Goal: Transaction & Acquisition: Book appointment/travel/reservation

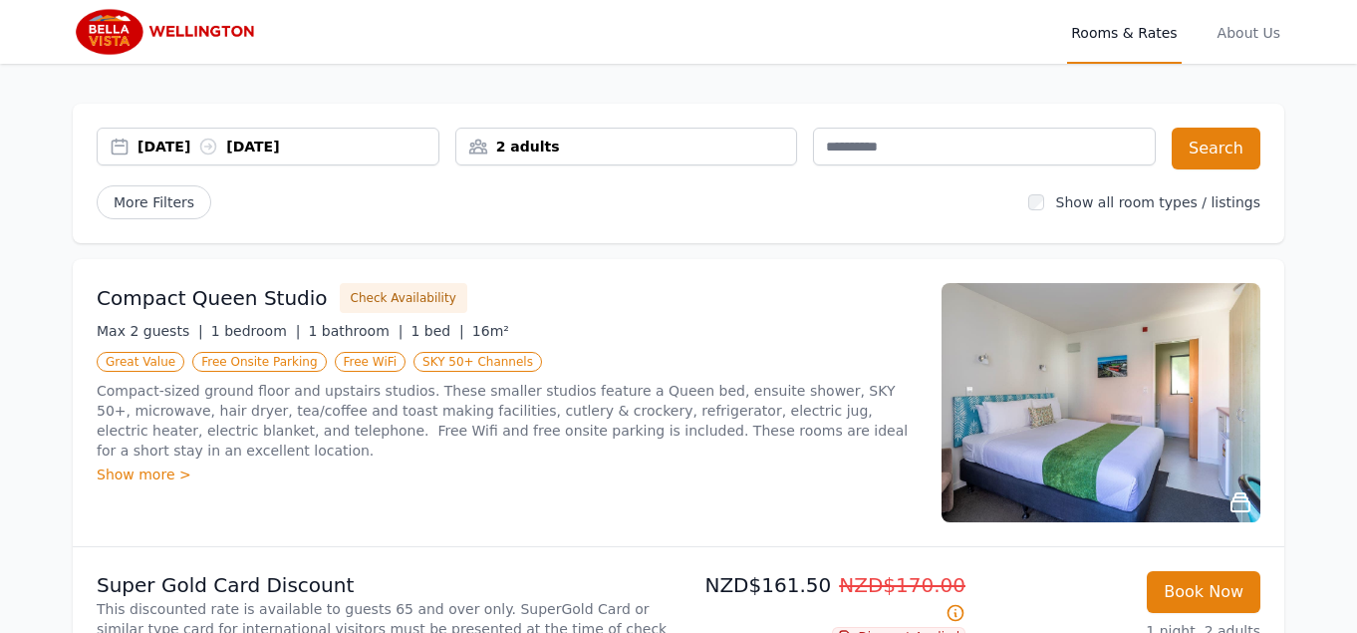
click at [180, 151] on div "[DATE] [DATE]" at bounding box center [287, 146] width 301 height 20
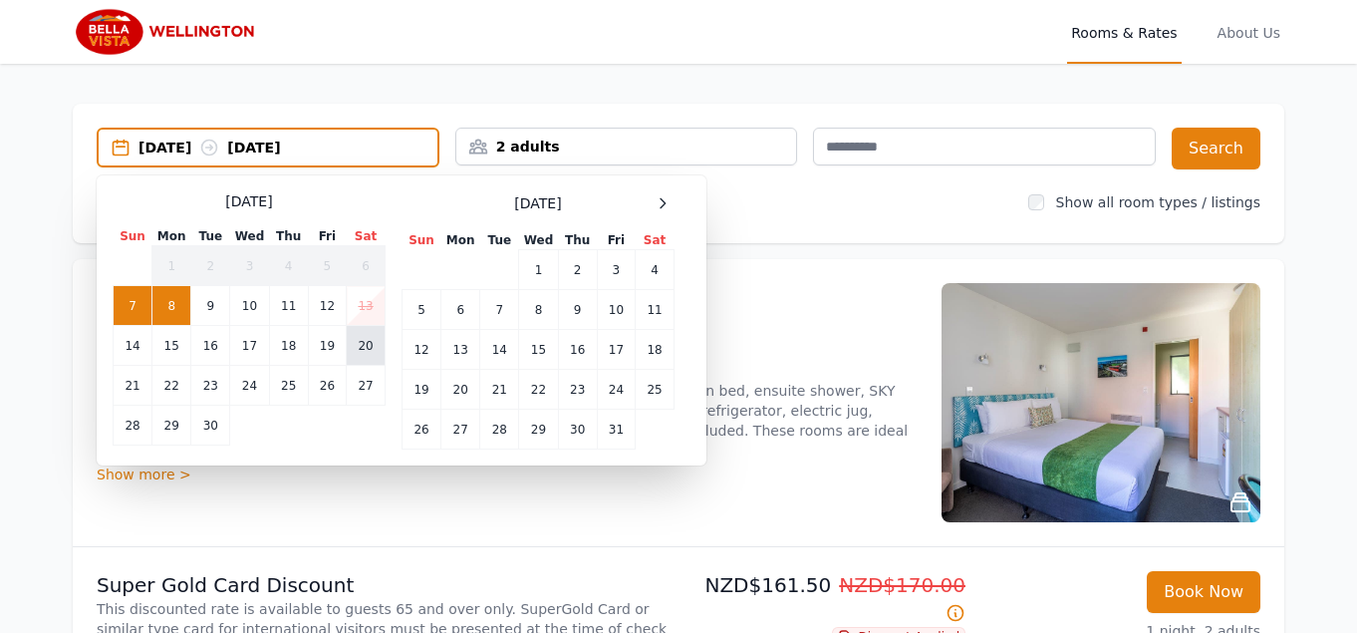
click at [362, 344] on td "20" at bounding box center [366, 346] width 39 height 40
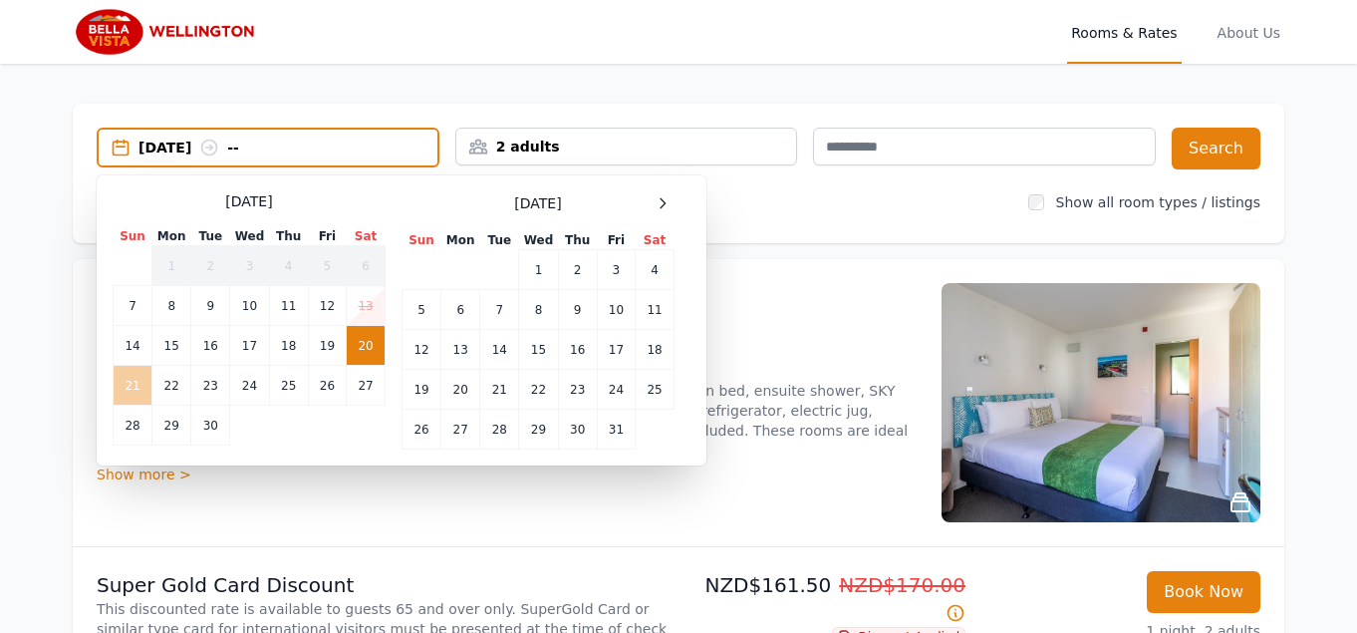
click at [131, 383] on td "21" at bounding box center [133, 386] width 39 height 40
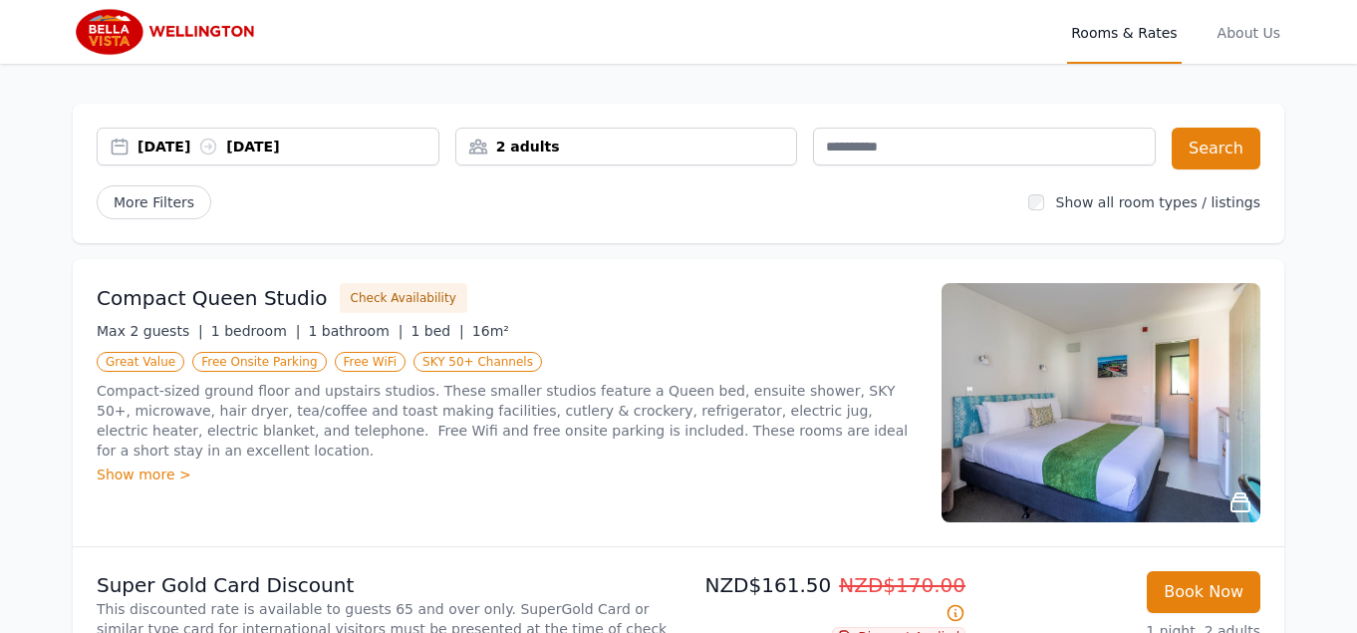
click at [613, 147] on div "2 adults" at bounding box center [626, 146] width 341 height 20
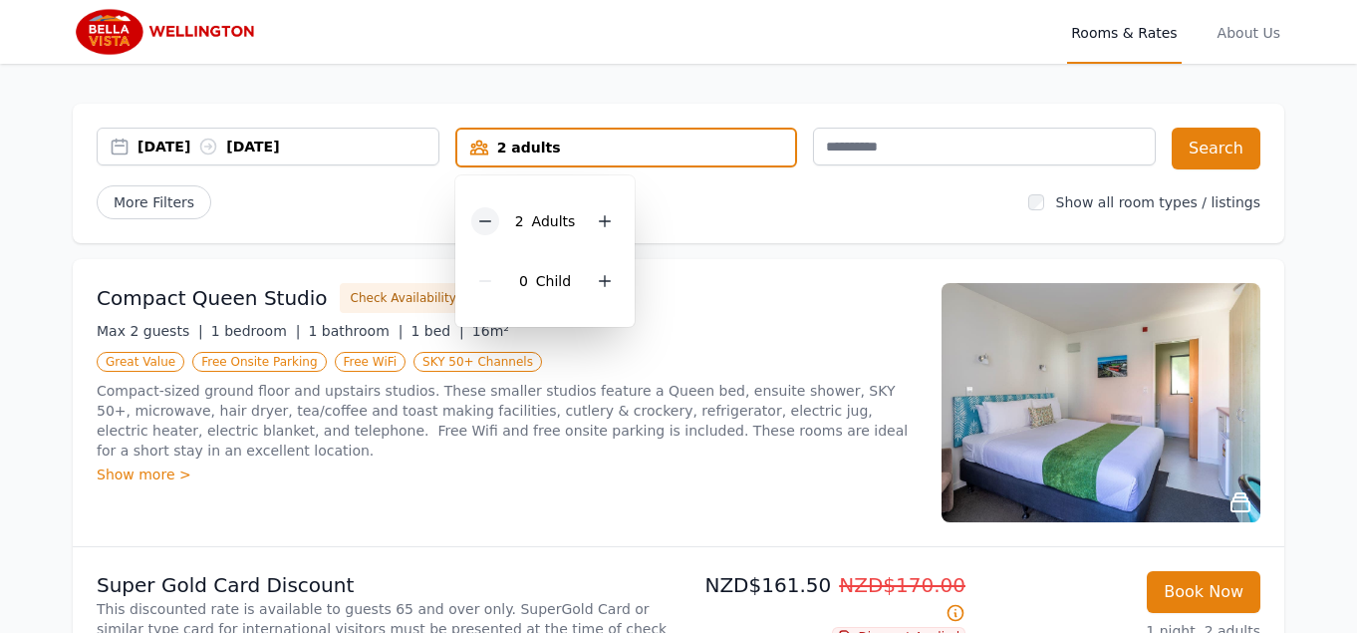
click at [487, 223] on icon at bounding box center [485, 221] width 16 height 16
click at [1199, 148] on button "Search" at bounding box center [1216, 149] width 89 height 42
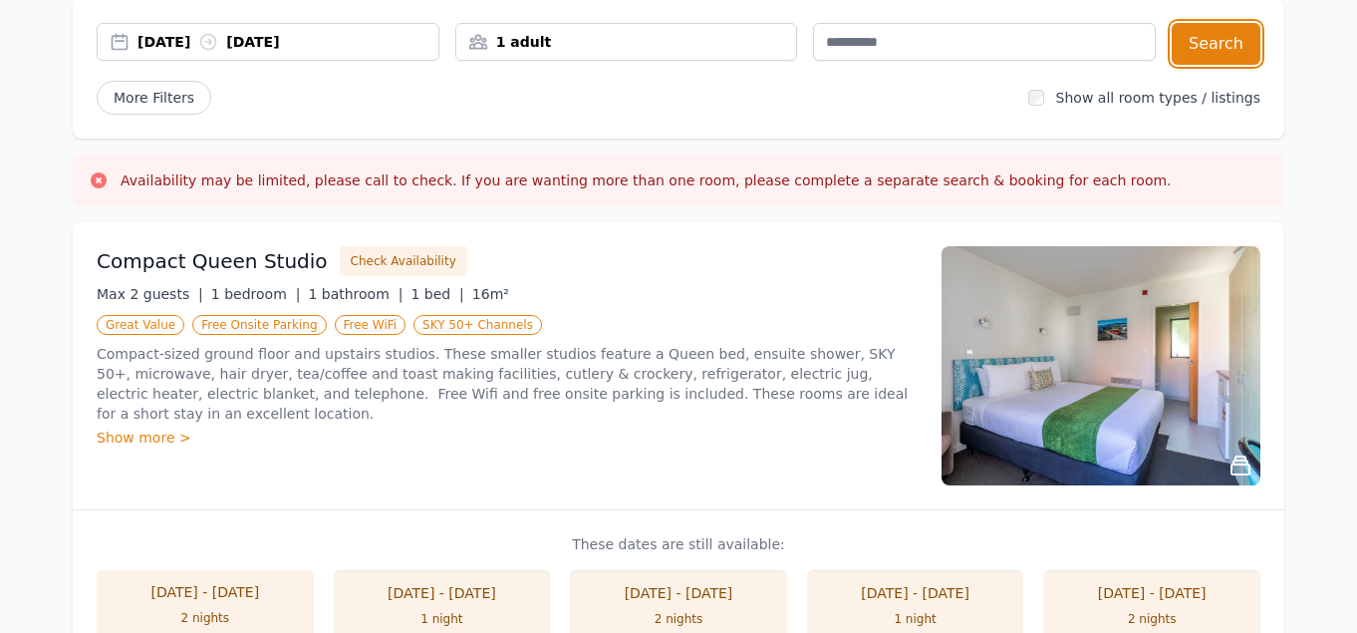
scroll to position [104, 0]
click at [151, 438] on div "Show more >" at bounding box center [507, 438] width 821 height 20
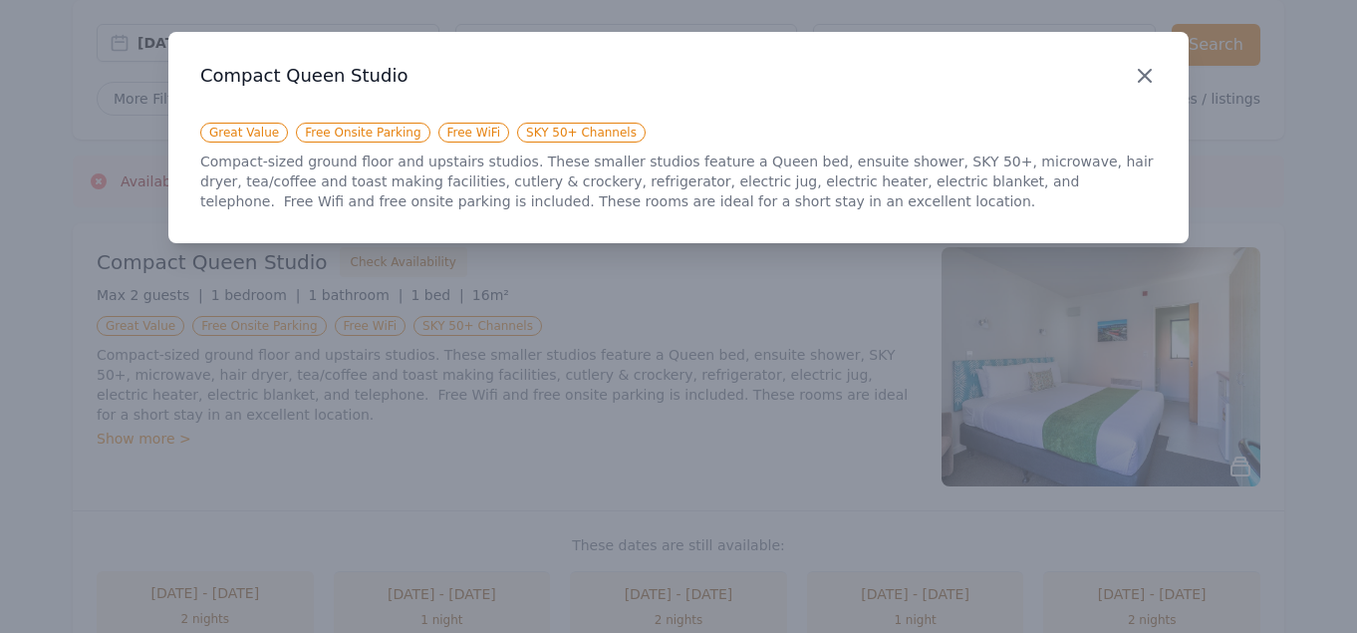
click at [1147, 73] on icon "button" at bounding box center [1145, 76] width 12 height 12
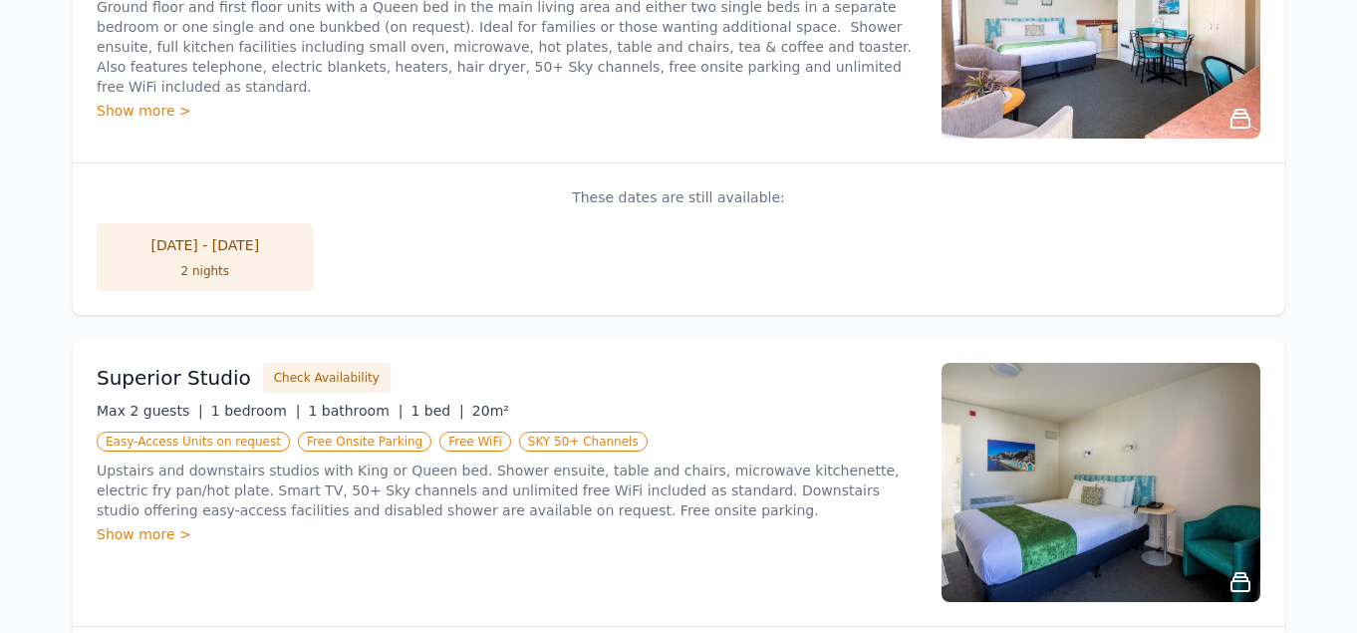
scroll to position [450, 0]
